Goal: Task Accomplishment & Management: Manage account settings

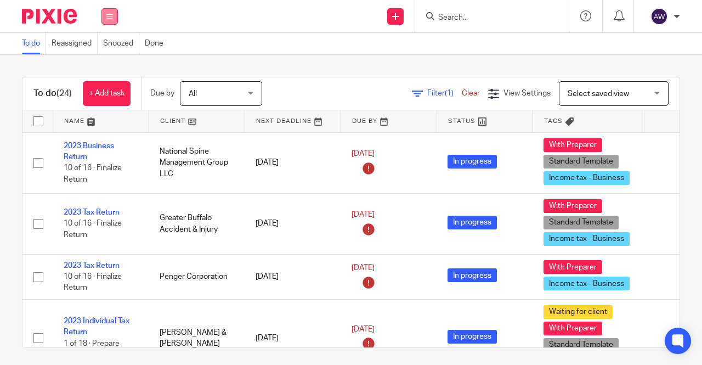
click at [114, 16] on button at bounding box center [109, 16] width 16 height 16
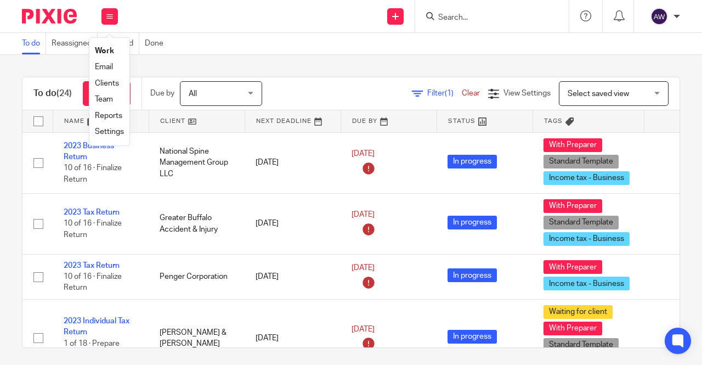
click at [109, 102] on link "Team" at bounding box center [104, 99] width 18 height 8
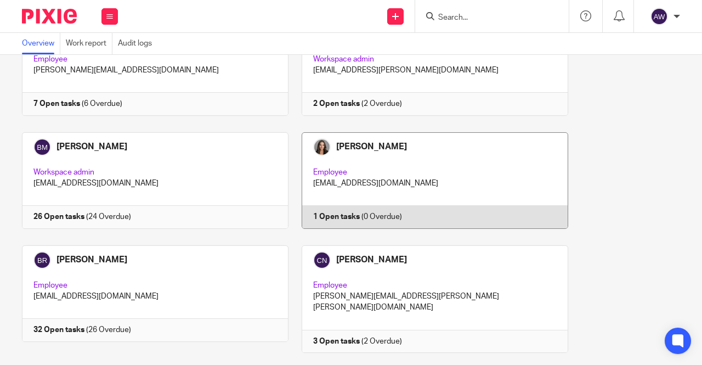
scroll to position [713, 0]
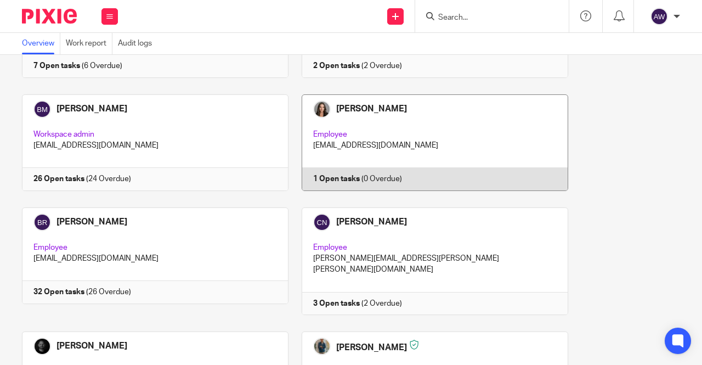
click at [353, 277] on link at bounding box center [429, 261] width 280 height 108
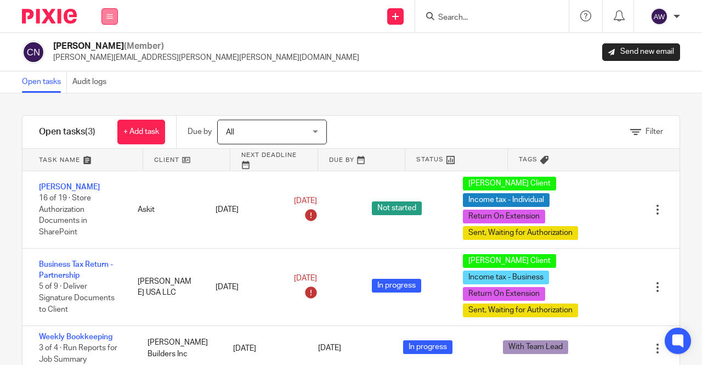
click at [111, 21] on button at bounding box center [109, 16] width 16 height 16
click at [112, 52] on link "Work" at bounding box center [104, 51] width 18 height 8
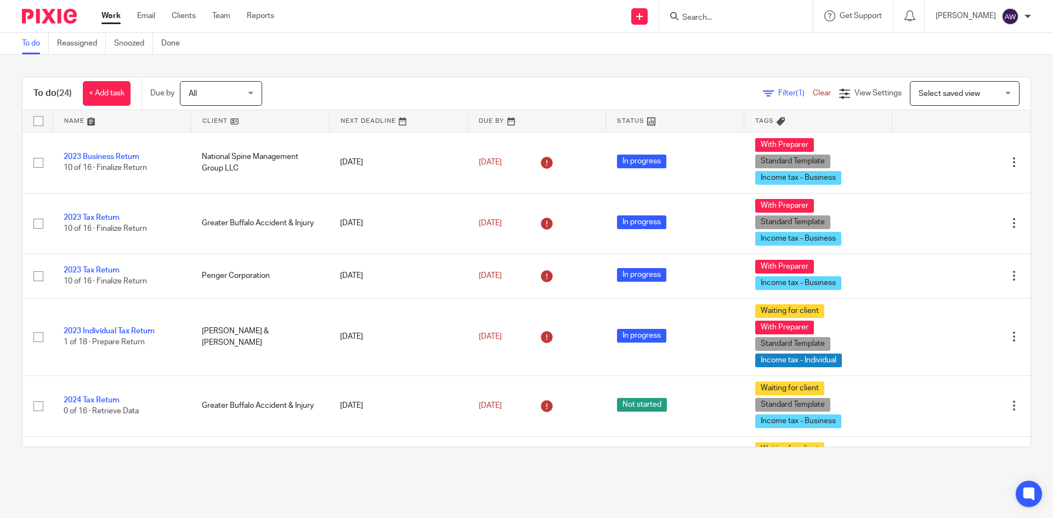
click at [702, 15] on input "Search" at bounding box center [730, 18] width 99 height 10
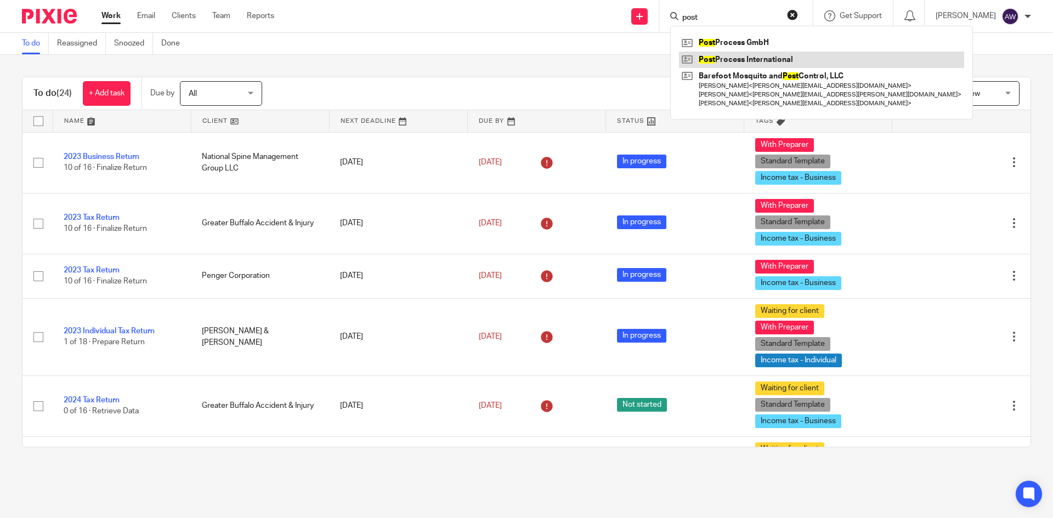
type input "post"
click at [702, 55] on link at bounding box center [821, 60] width 285 height 16
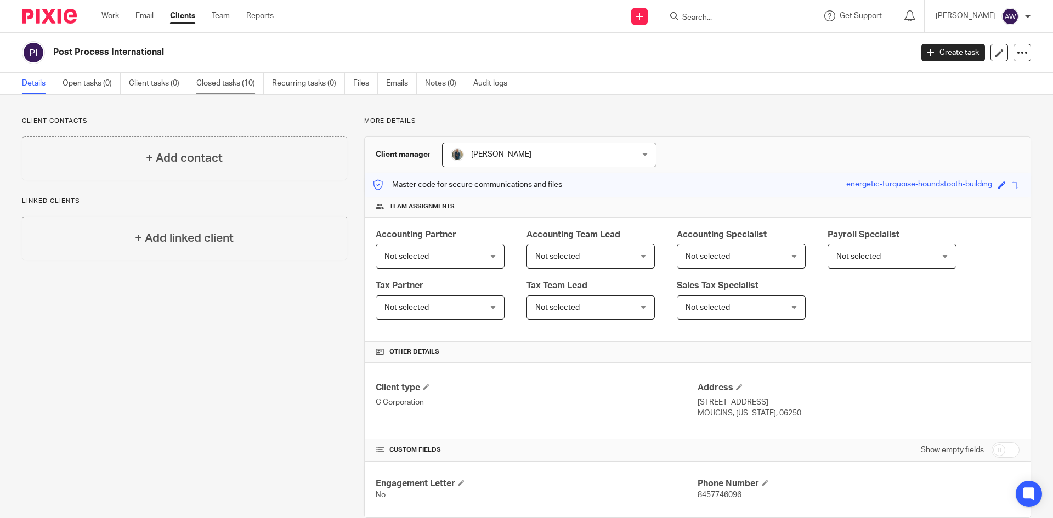
click at [243, 86] on link "Closed tasks (10)" at bounding box center [229, 83] width 67 height 21
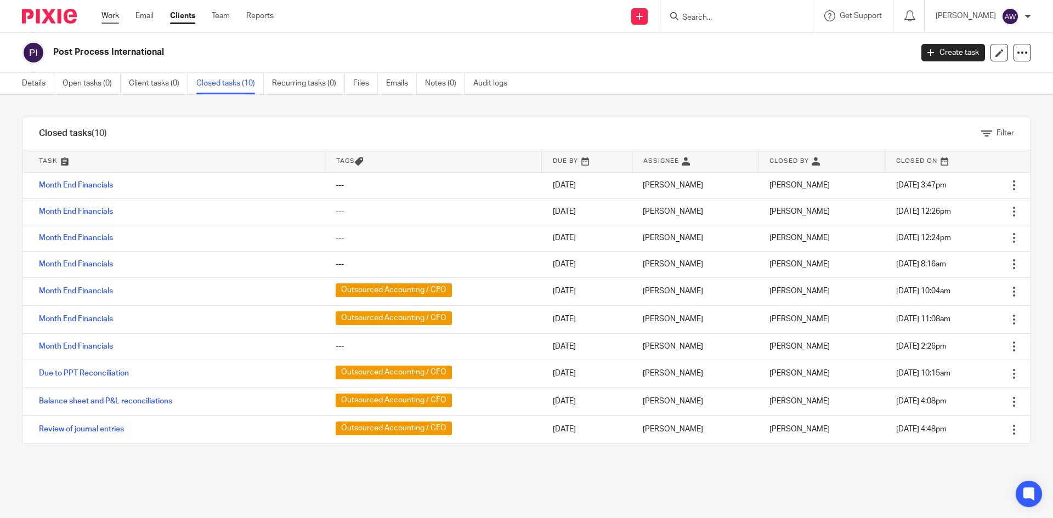
click at [112, 16] on link "Work" at bounding box center [110, 15] width 18 height 11
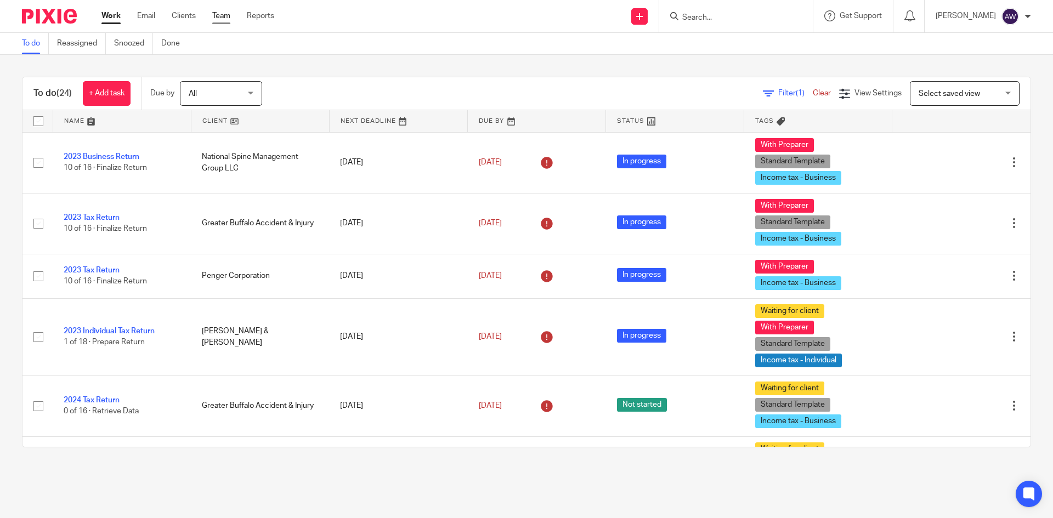
click at [219, 20] on link "Team" at bounding box center [221, 15] width 18 height 11
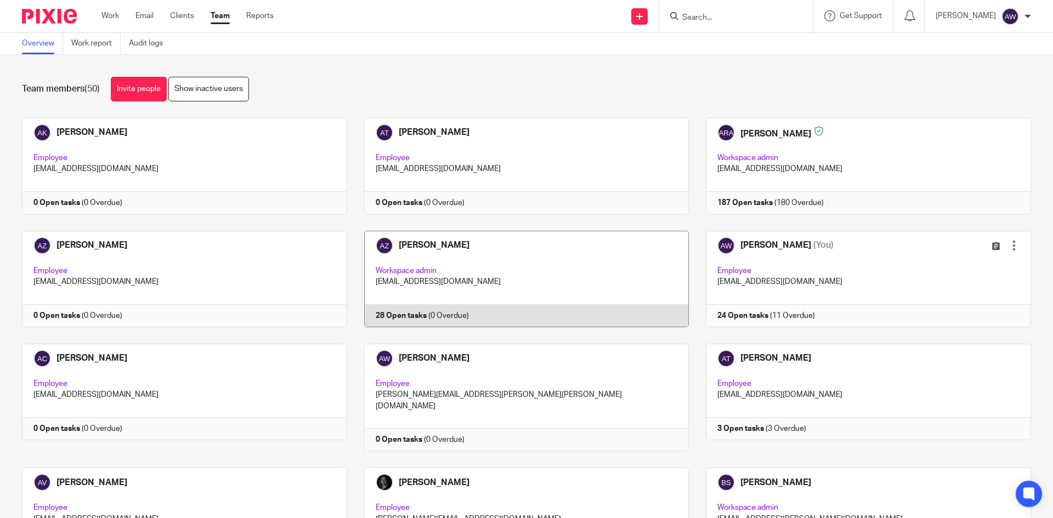
click at [507, 311] on link at bounding box center [518, 279] width 342 height 97
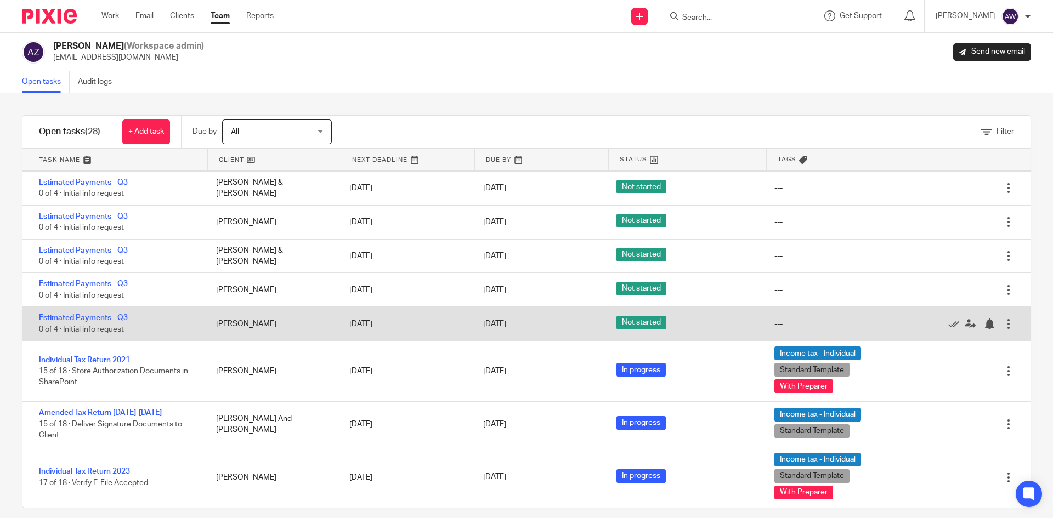
scroll to position [12, 0]
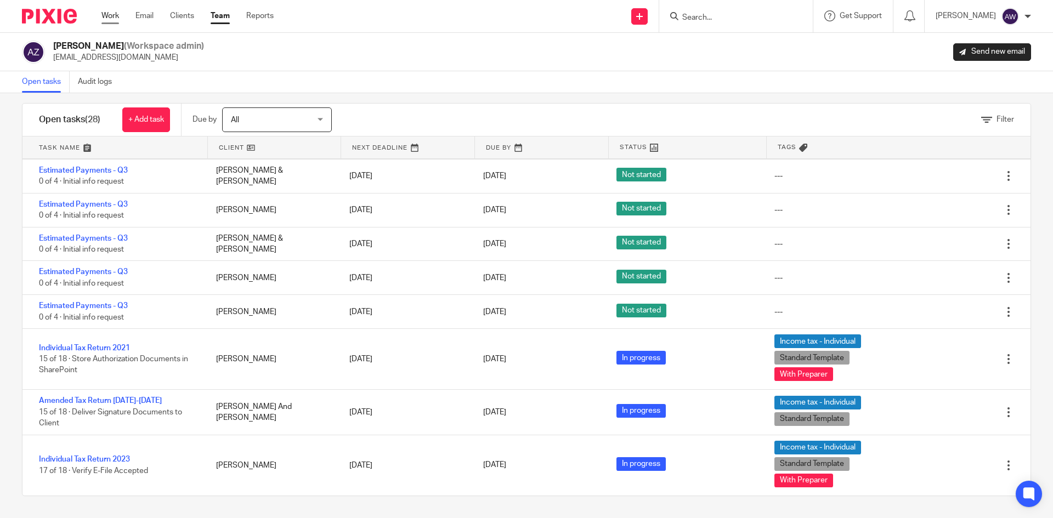
click at [108, 15] on link "Work" at bounding box center [110, 15] width 18 height 11
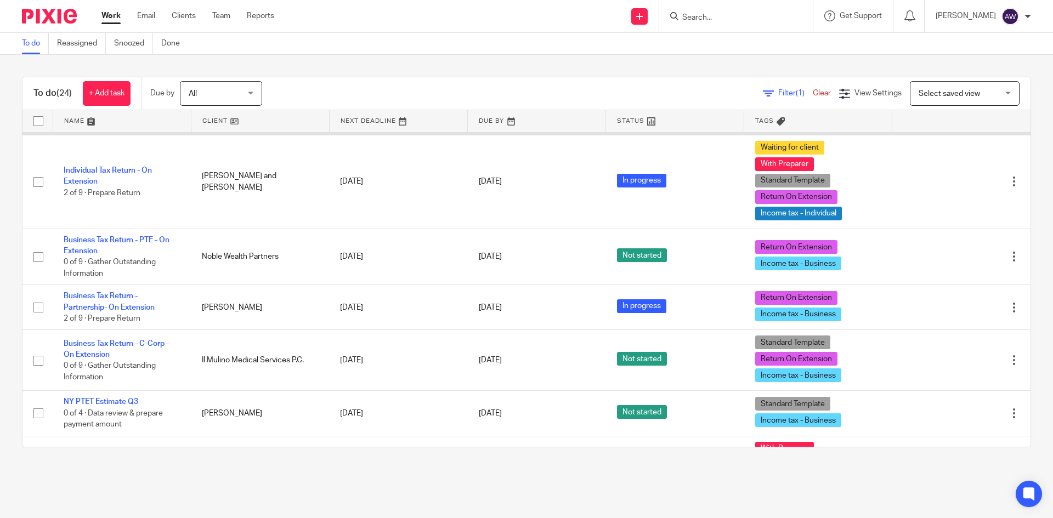
scroll to position [713, 0]
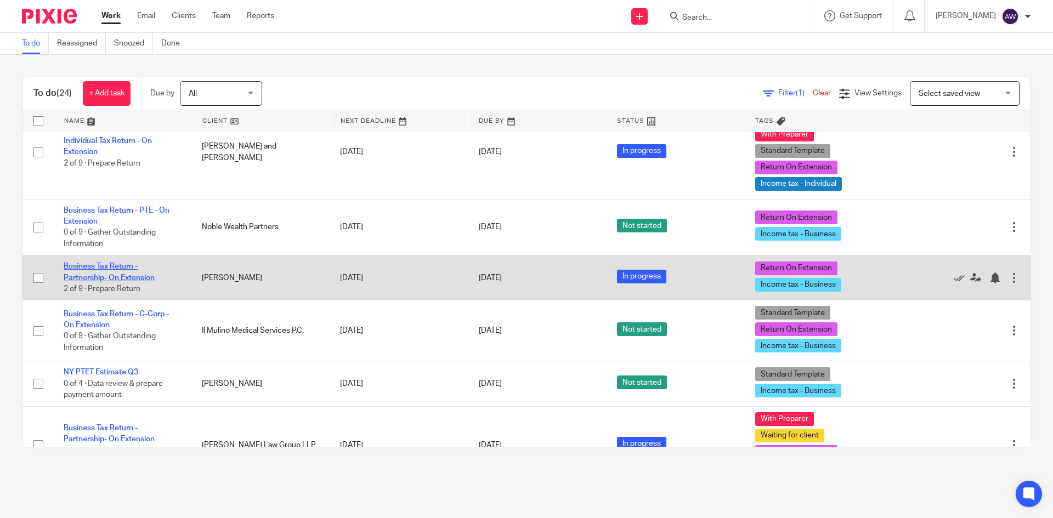
click at [128, 265] on link "Business Tax Return - Partnership- On Extension" at bounding box center [109, 272] width 91 height 19
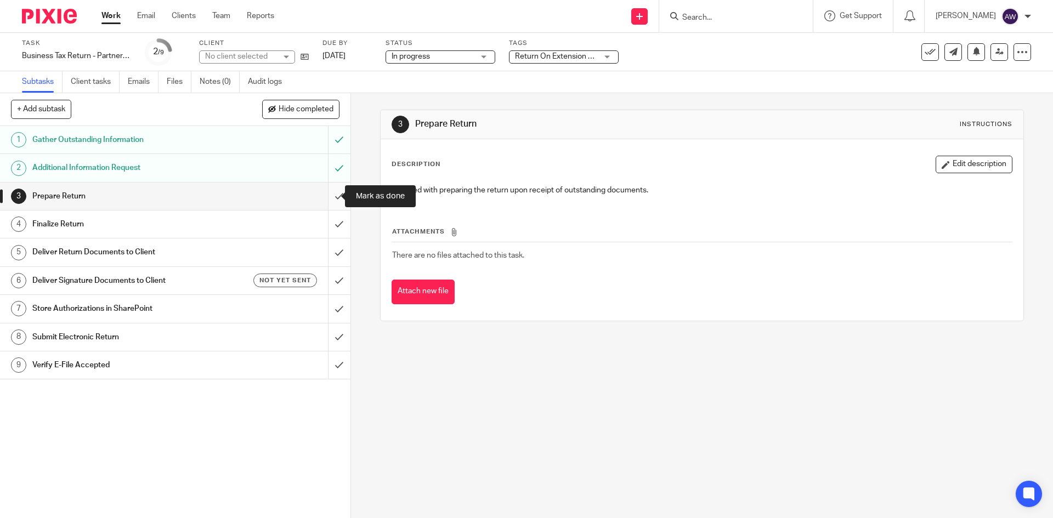
click at [323, 202] on input "submit" at bounding box center [175, 196] width 351 height 27
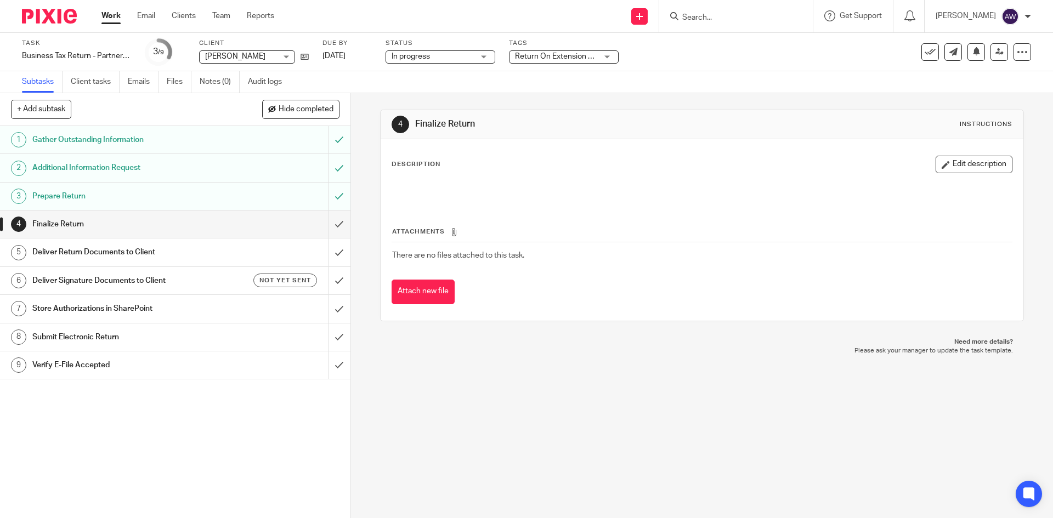
click at [560, 54] on span "Return On Extension + 1" at bounding box center [556, 57] width 83 height 8
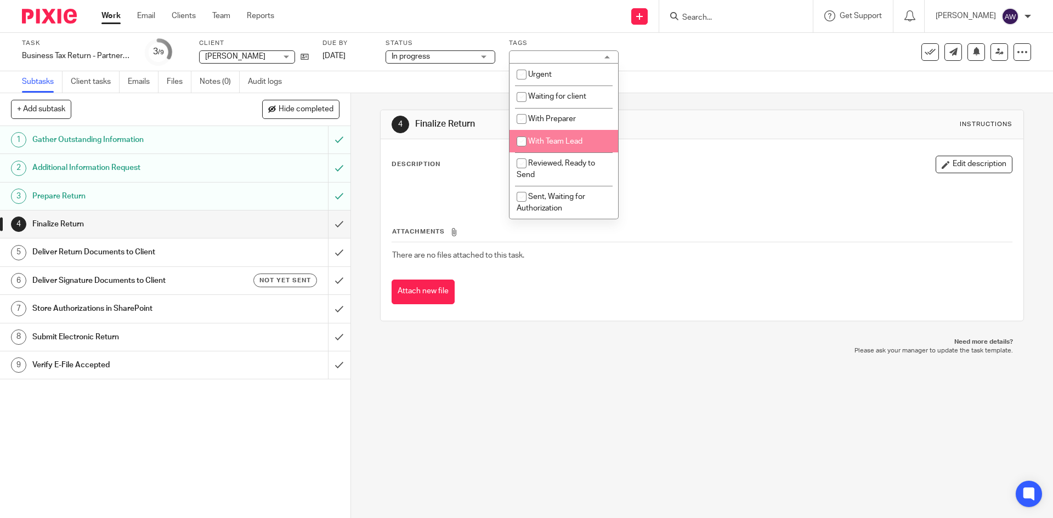
click at [567, 142] on span "With Team Lead" at bounding box center [555, 142] width 54 height 8
checkbox input "true"
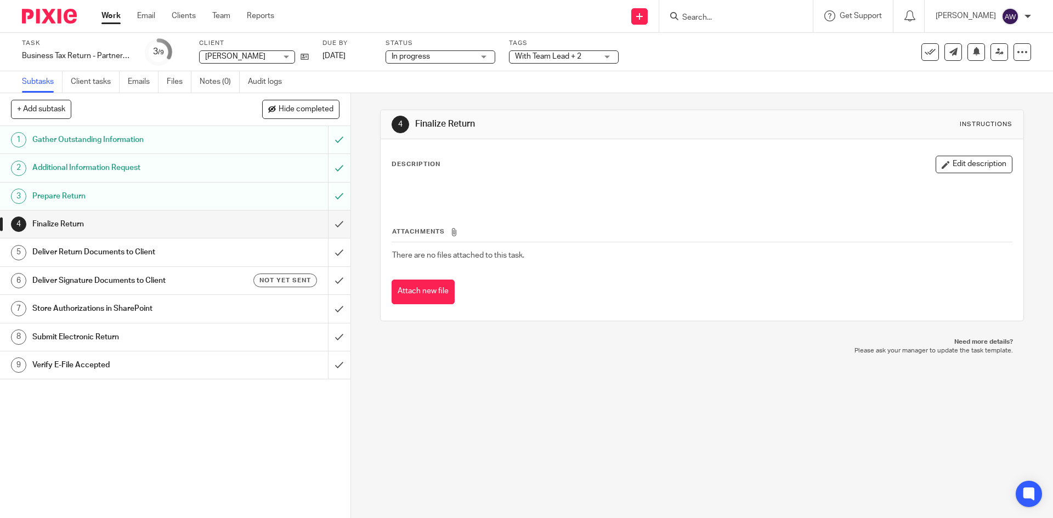
click at [453, 98] on div "4 Finalize Return Instructions Description Edit description Attachments There a…" at bounding box center [702, 215] width 644 height 245
click at [991, 59] on link at bounding box center [1000, 52] width 18 height 18
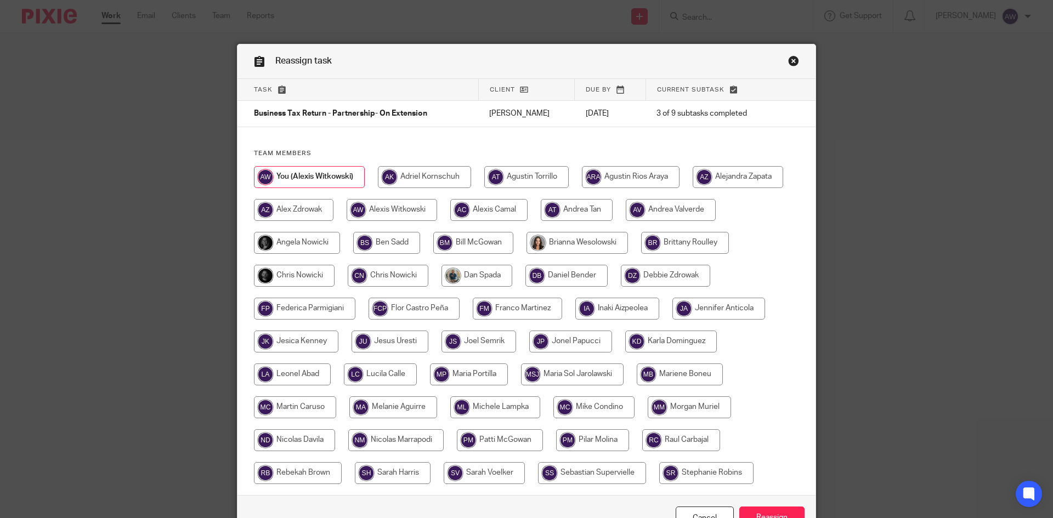
click at [781, 66] on div "Reassign task" at bounding box center [527, 61] width 578 height 35
click at [788, 60] on link "Close this dialog window" at bounding box center [793, 62] width 11 height 15
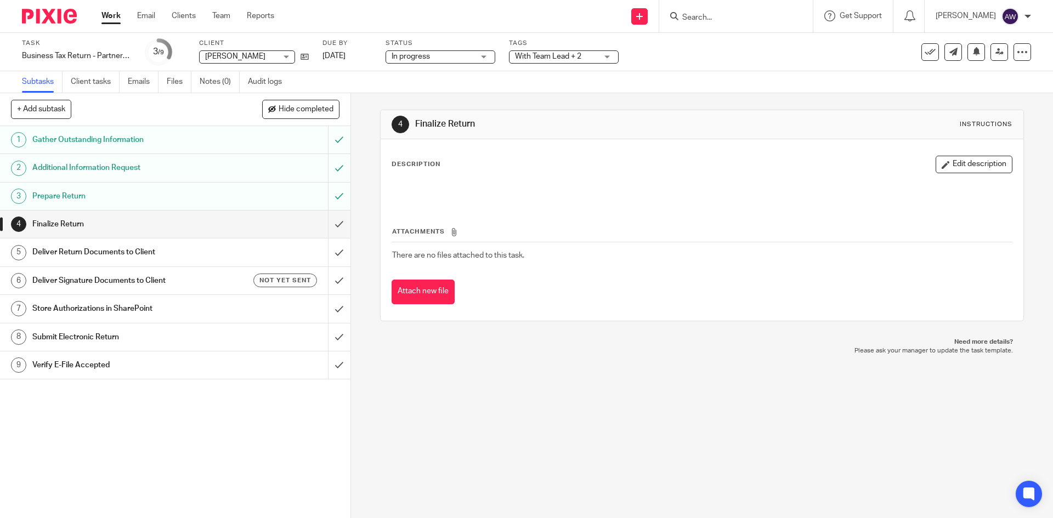
click at [979, 59] on div "See template in use Advanced task editor Copy task Make recurring Delete" at bounding box center [977, 52] width 110 height 18
click at [991, 56] on link at bounding box center [1000, 52] width 18 height 18
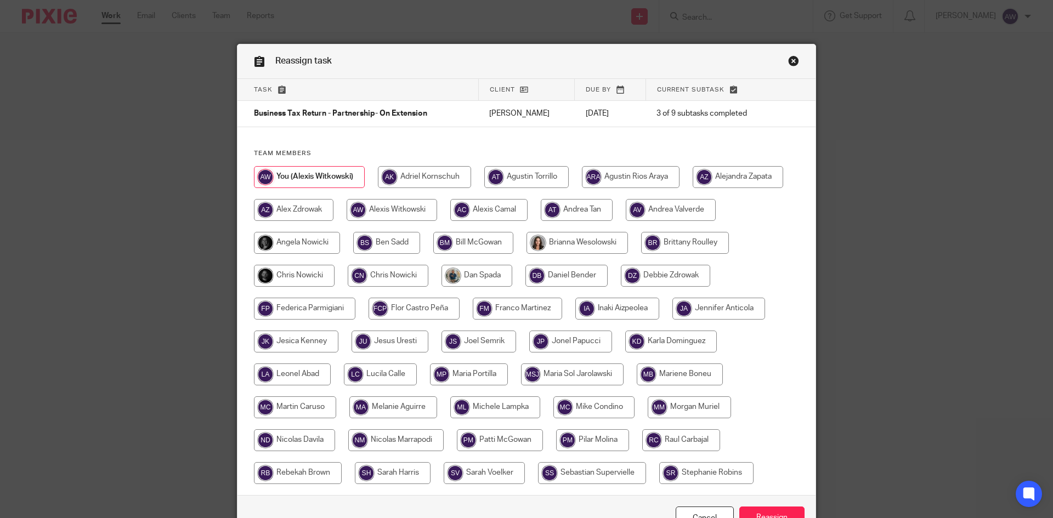
click at [298, 277] on input "radio" at bounding box center [294, 276] width 81 height 22
radio input "true"
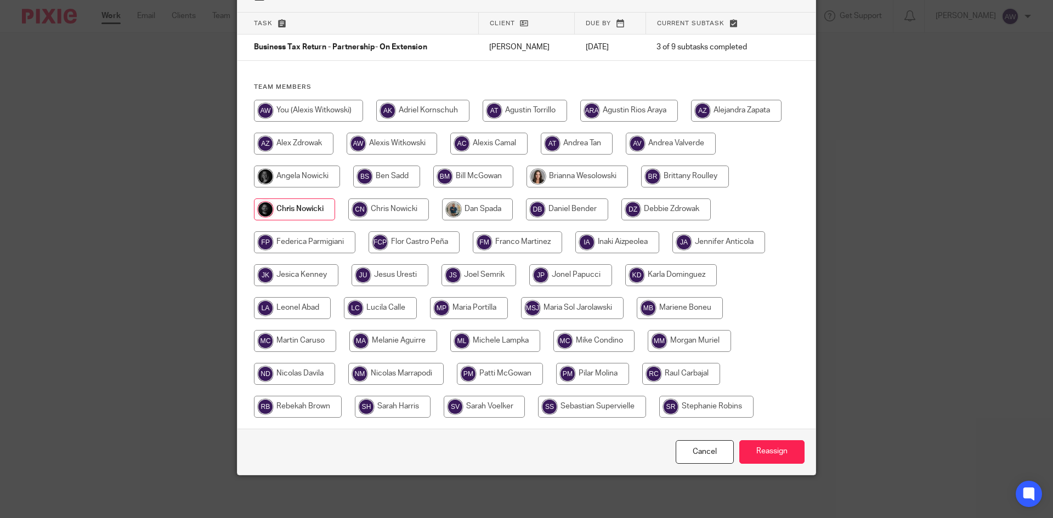
scroll to position [67, 0]
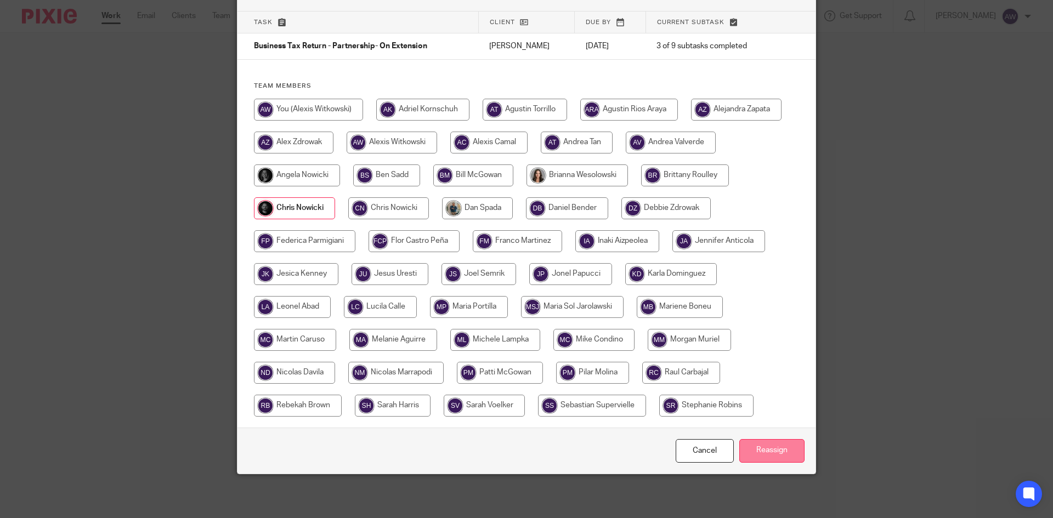
click at [749, 443] on input "Reassign" at bounding box center [772, 451] width 65 height 24
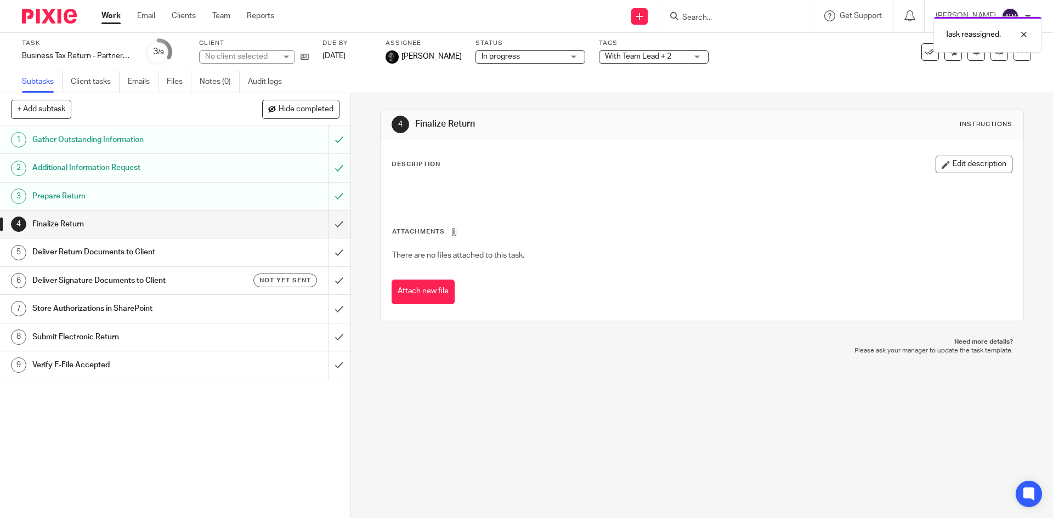
click at [109, 17] on link "Work" at bounding box center [110, 15] width 19 height 11
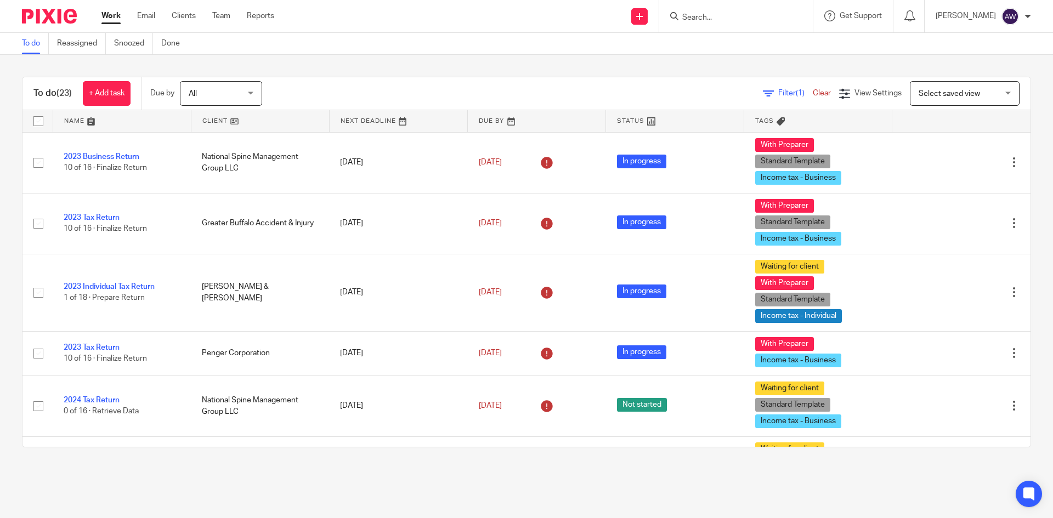
click at [1019, 20] on div "[PERSON_NAME]" at bounding box center [983, 17] width 95 height 18
click at [991, 77] on span "Logout" at bounding box center [980, 76] width 25 height 8
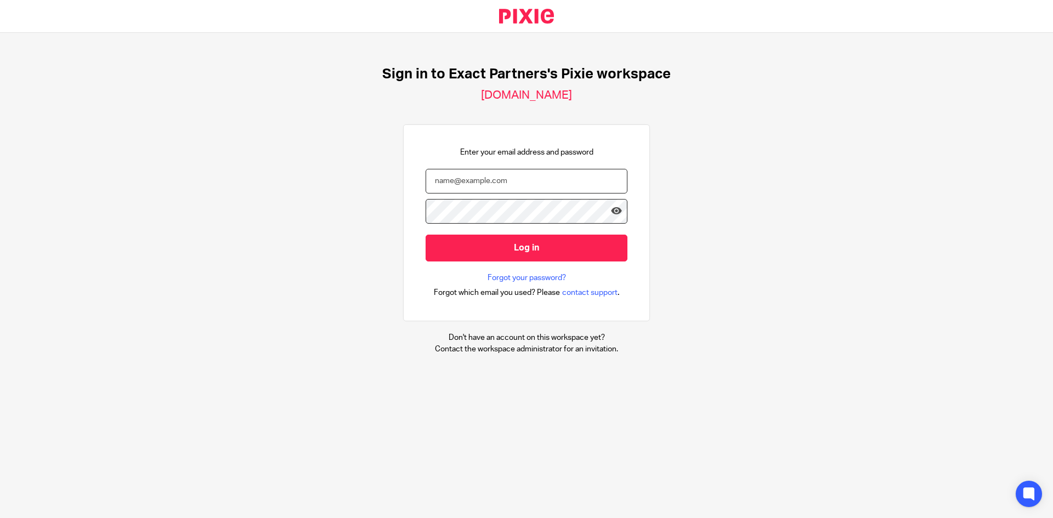
click at [512, 182] on input "email" at bounding box center [527, 181] width 202 height 25
click at [456, 184] on input "email" at bounding box center [527, 181] width 202 height 25
paste input "[PERSON_NAME][EMAIL_ADDRESS][PERSON_NAME][PERSON_NAME][DOMAIN_NAME]"
type input "[PERSON_NAME][EMAIL_ADDRESS][PERSON_NAME][PERSON_NAME][DOMAIN_NAME]"
click at [426, 235] on input "Log in" at bounding box center [527, 248] width 202 height 27
